Goal: Task Accomplishment & Management: Manage account settings

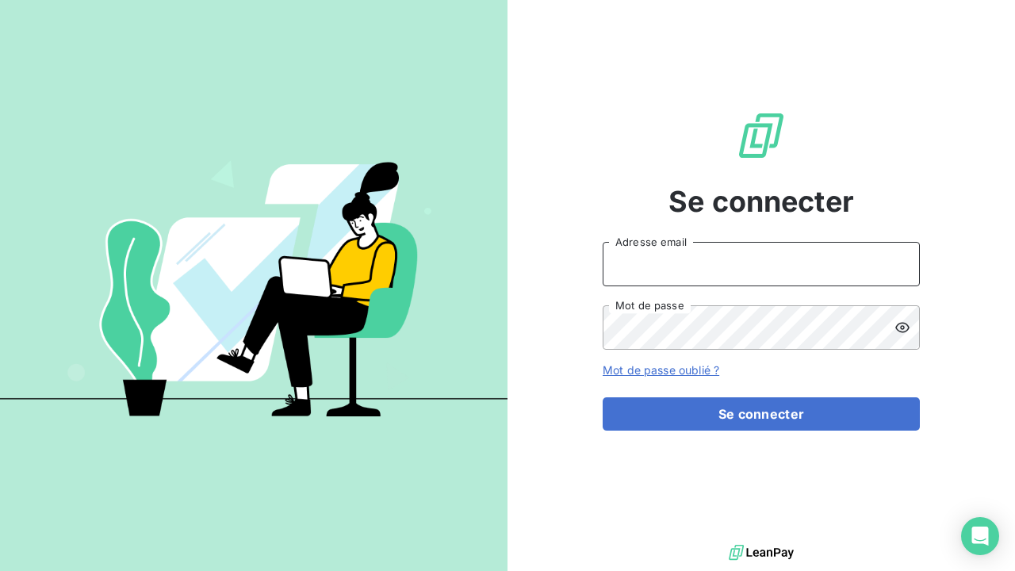
type input "[EMAIL_ADDRESS][DOMAIN_NAME]"
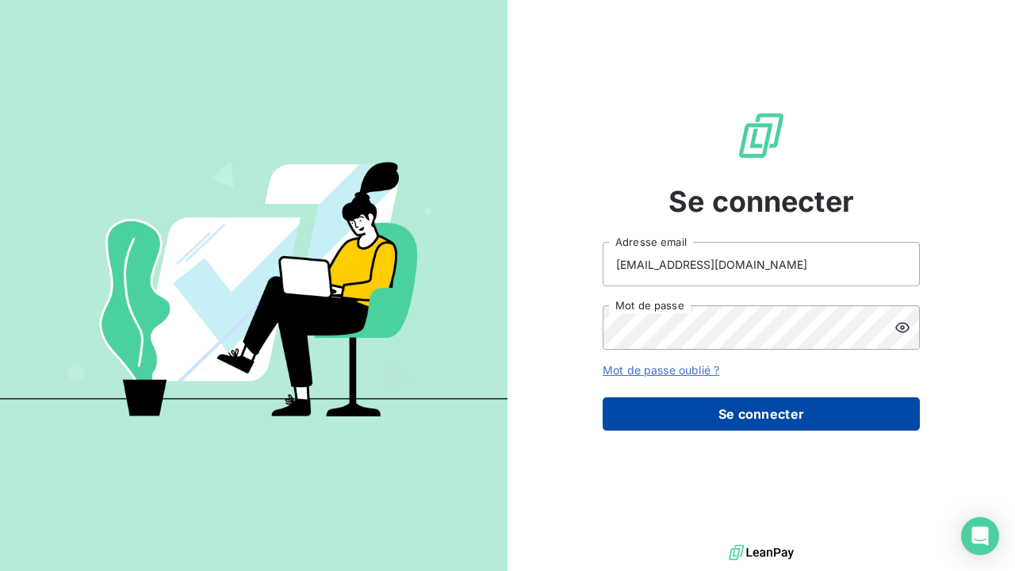
click at [769, 408] on button "Se connecter" at bounding box center [761, 413] width 317 height 33
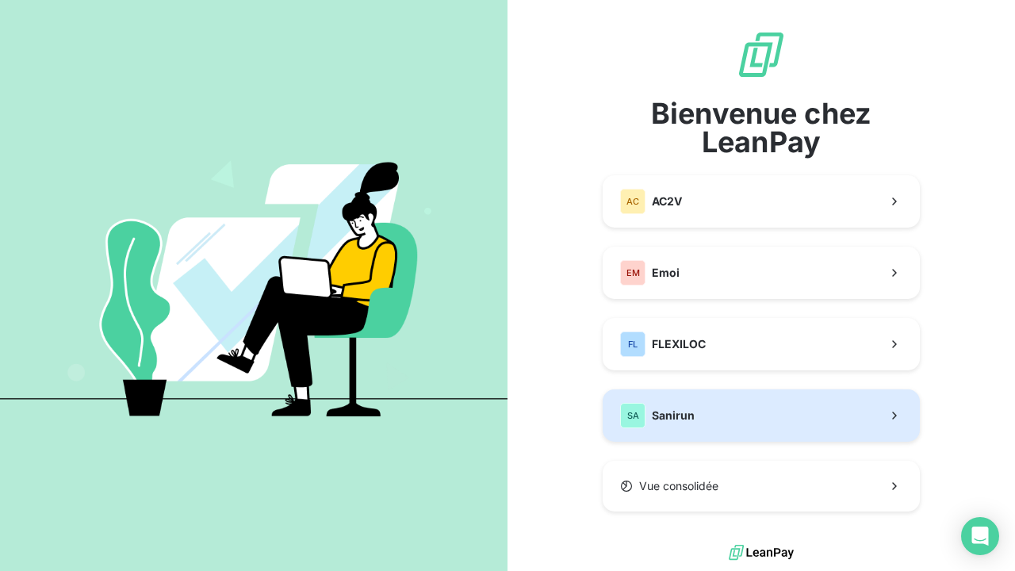
click at [704, 415] on button "SA Sanirun" at bounding box center [761, 415] width 317 height 52
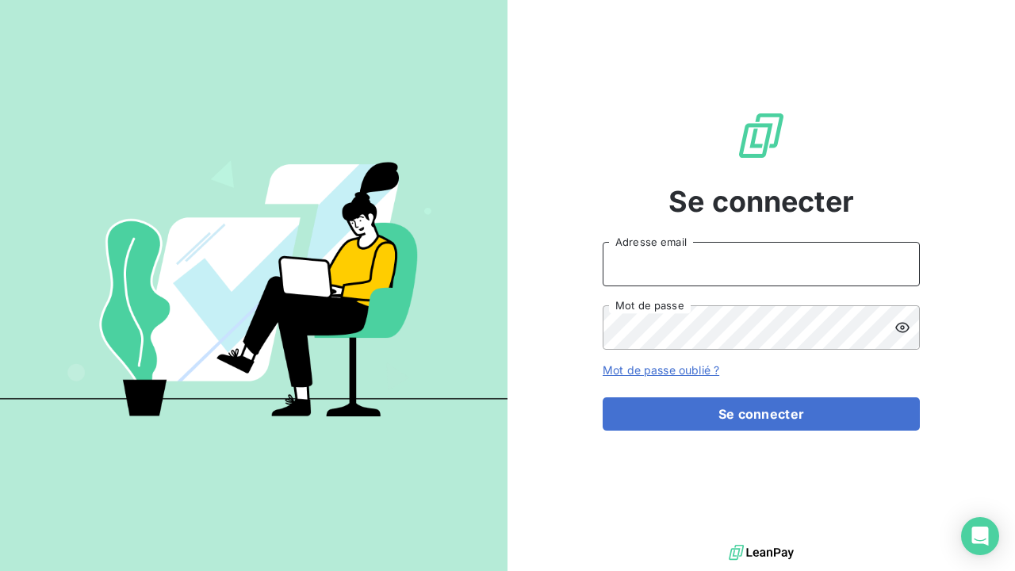
type input "[EMAIL_ADDRESS][DOMAIN_NAME]"
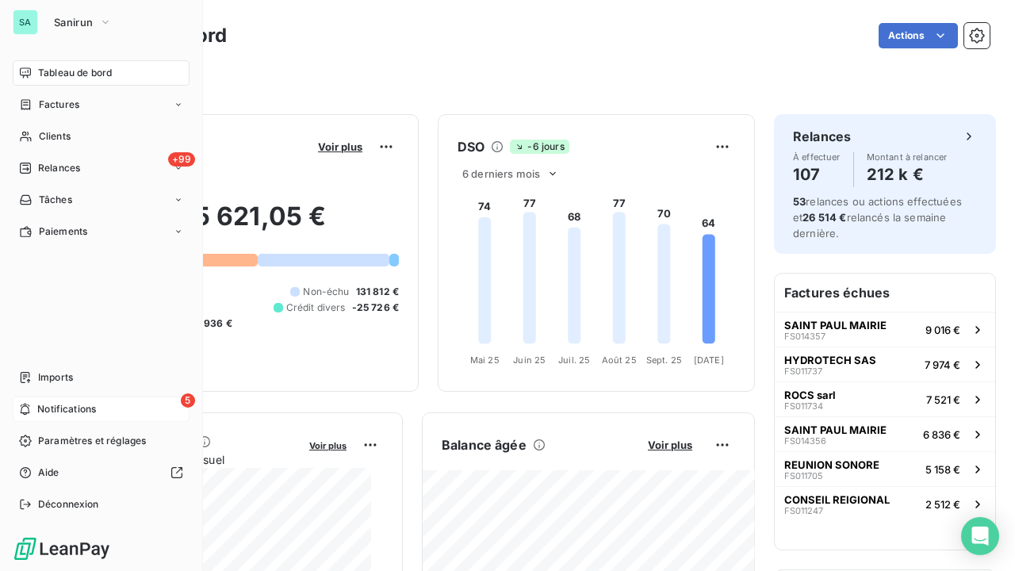
click at [48, 409] on span "Notifications" at bounding box center [66, 409] width 59 height 14
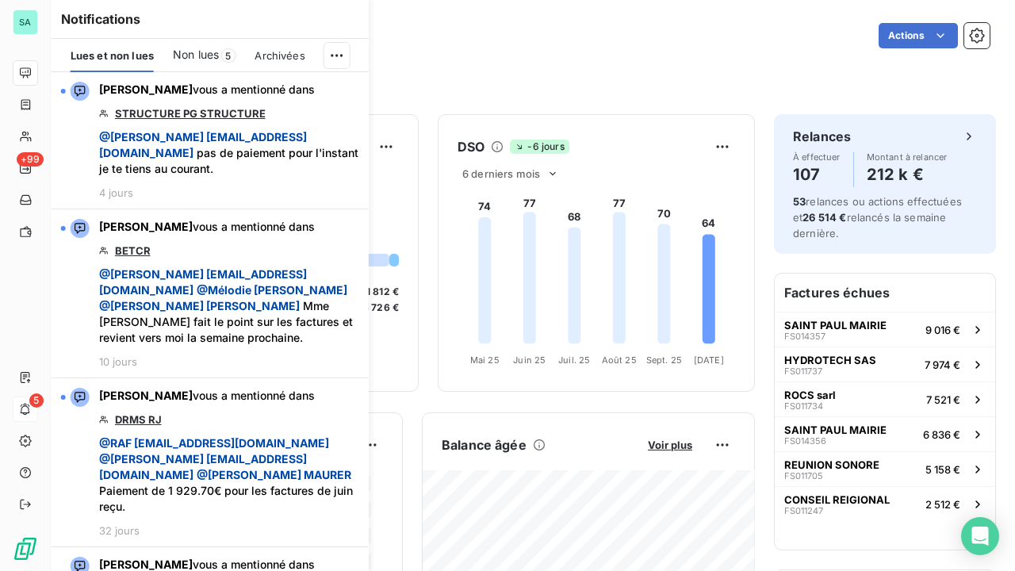
click at [496, 69] on div "Filtrer" at bounding box center [532, 80] width 913 height 30
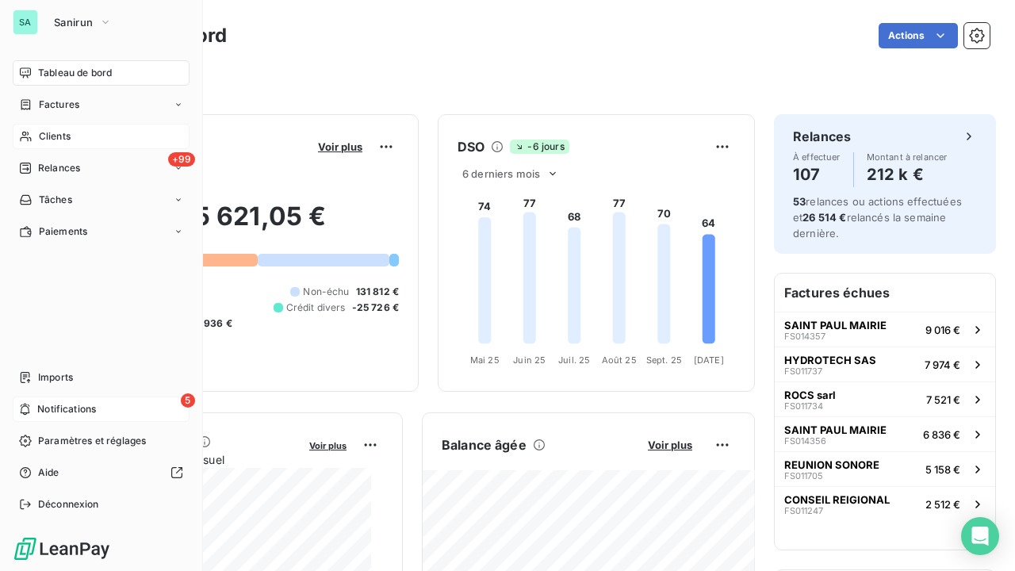
drag, startPoint x: 46, startPoint y: 138, endPoint x: 80, endPoint y: 134, distance: 34.3
click at [46, 138] on span "Clients" at bounding box center [55, 136] width 32 height 14
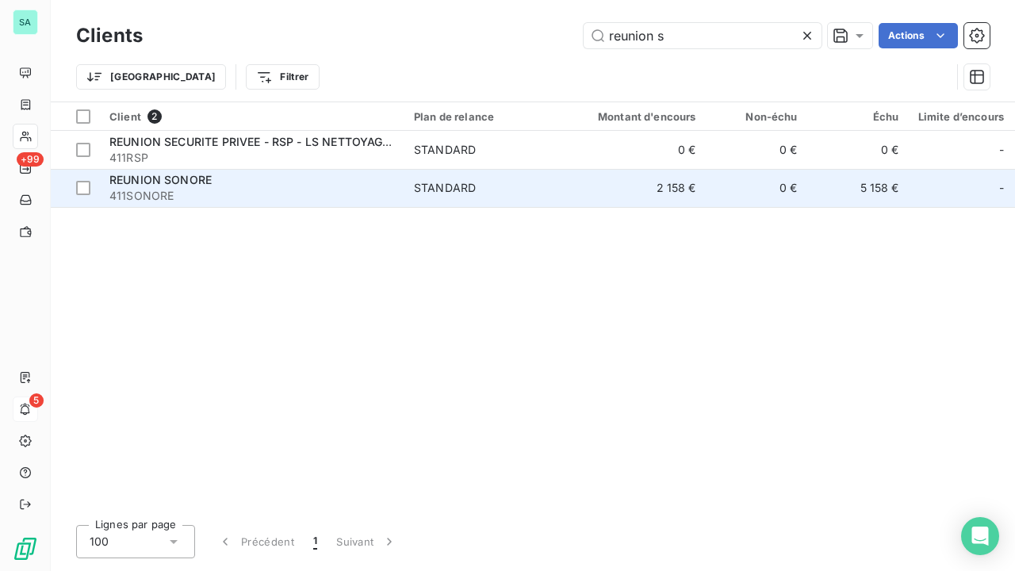
type input "reunion s"
click at [211, 186] on div "REUNION SONORE" at bounding box center [251, 180] width 285 height 16
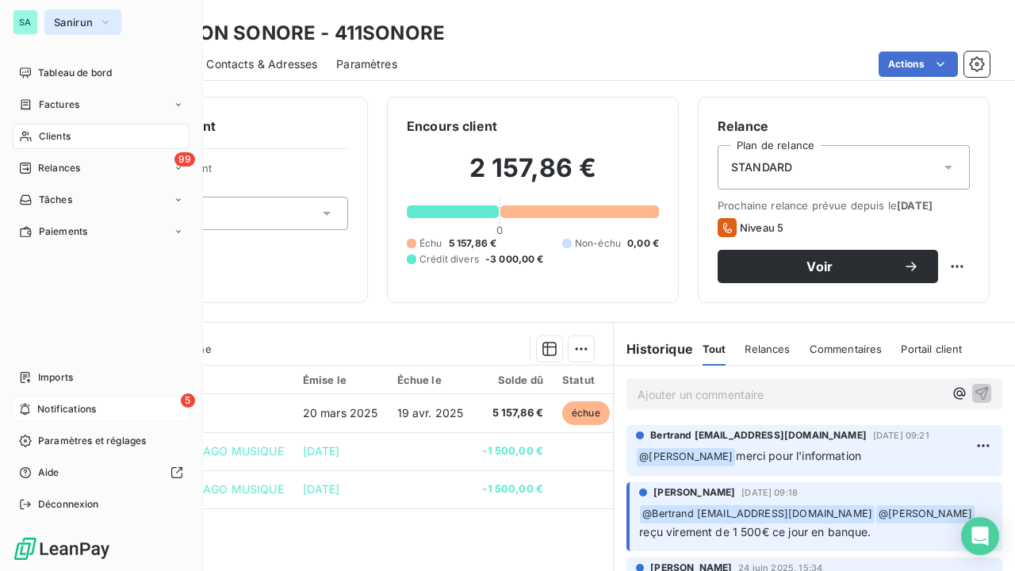
click at [86, 27] on span "Sanirun" at bounding box center [73, 22] width 39 height 13
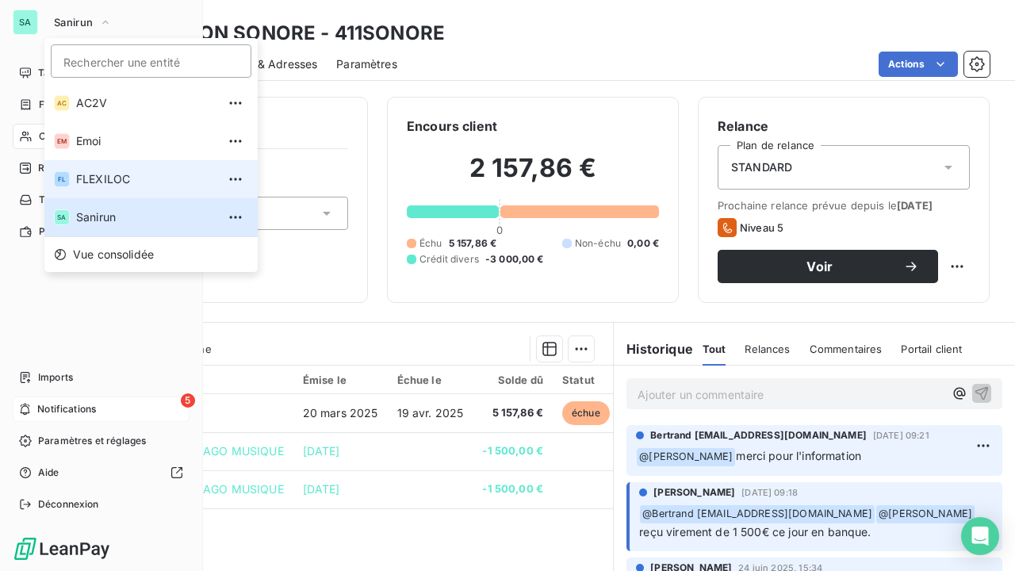
click at [111, 182] on span "FLEXILOC" at bounding box center [146, 179] width 140 height 16
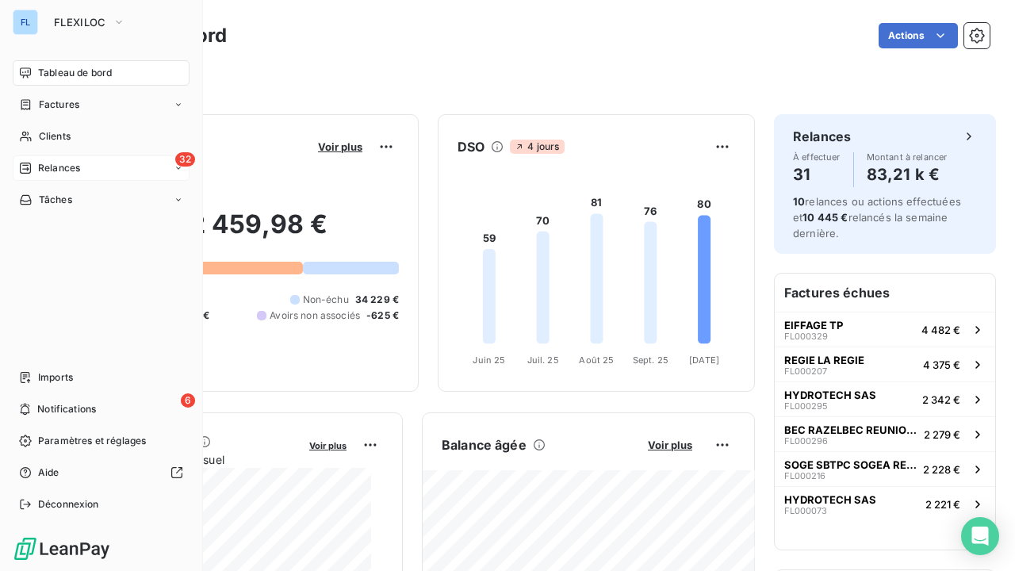
click at [86, 165] on div "32 Relances" at bounding box center [101, 167] width 177 height 25
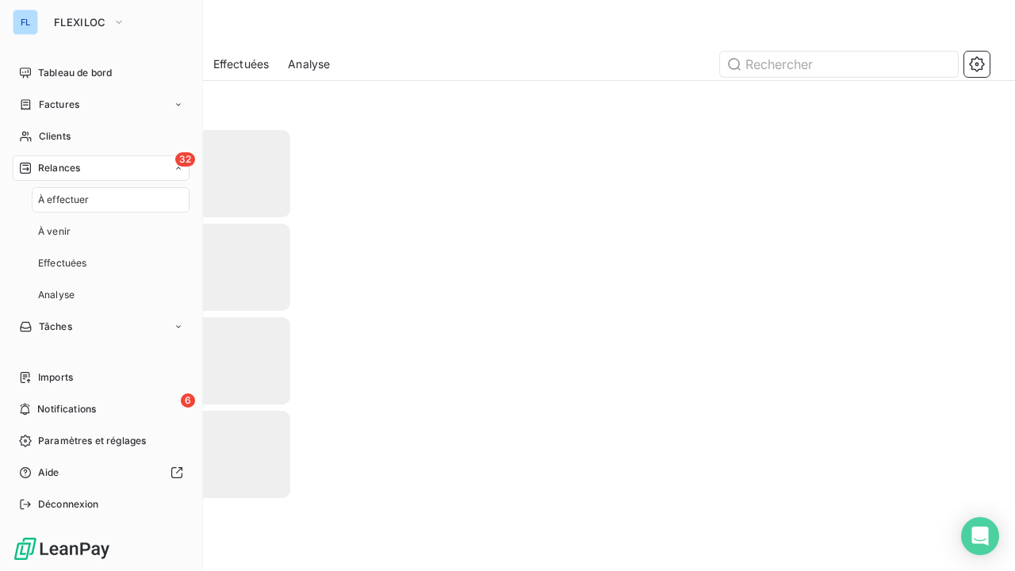
click at [86, 165] on div "32 Relances" at bounding box center [101, 167] width 177 height 25
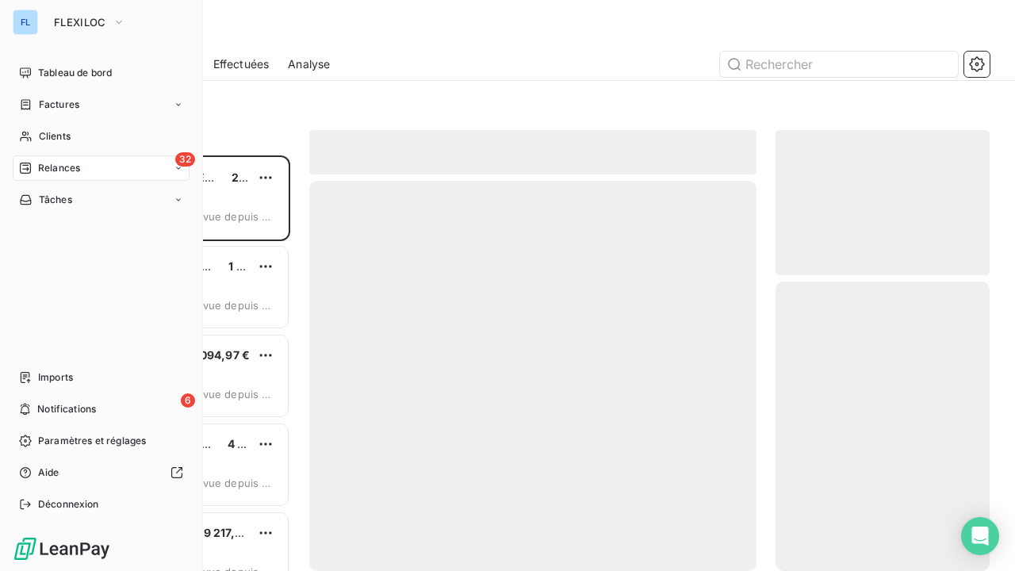
scroll to position [403, 201]
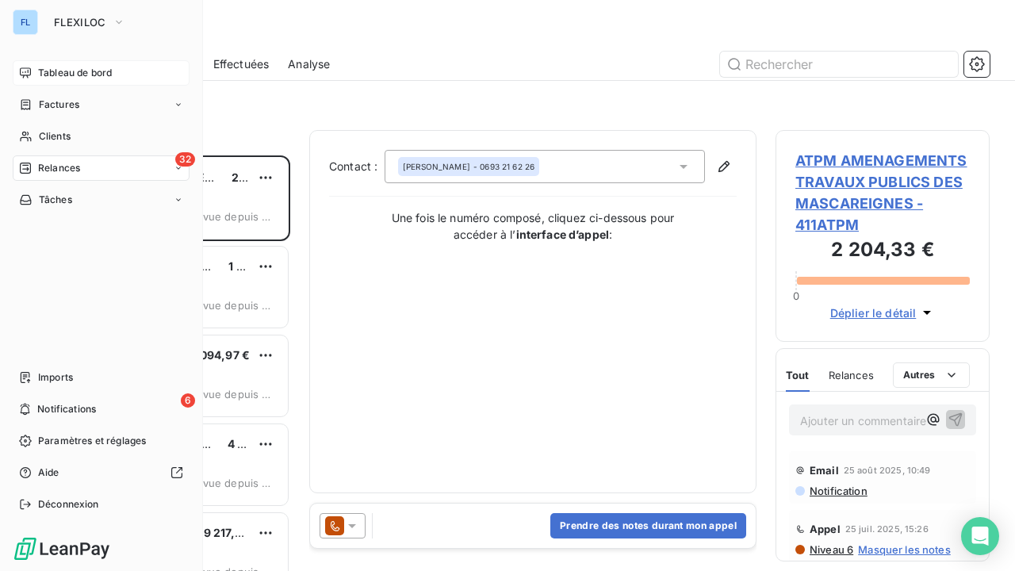
click at [61, 73] on span "Tableau de bord" at bounding box center [75, 73] width 74 height 14
